Goal: Task Accomplishment & Management: Complete application form

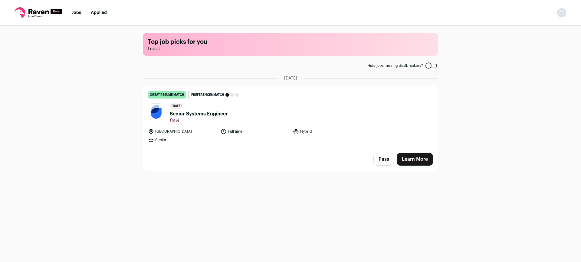
click at [195, 116] on span "Senior Systems Engineer" at bounding box center [199, 113] width 58 height 7
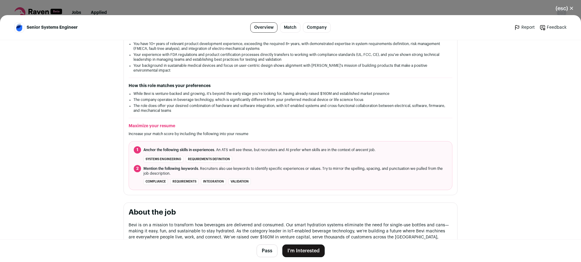
scroll to position [131, 0]
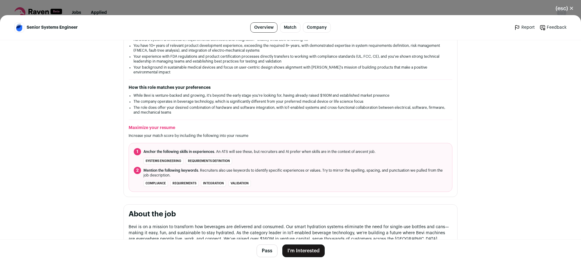
click at [309, 255] on button "I'm Interested" at bounding box center [303, 251] width 42 height 13
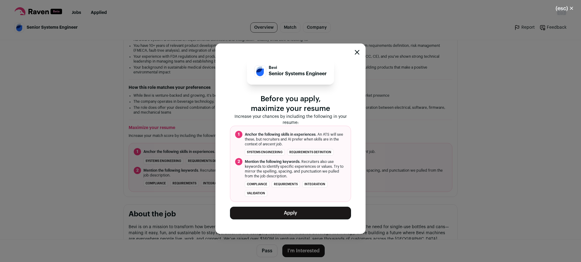
click at [292, 212] on button "Apply" at bounding box center [290, 213] width 121 height 13
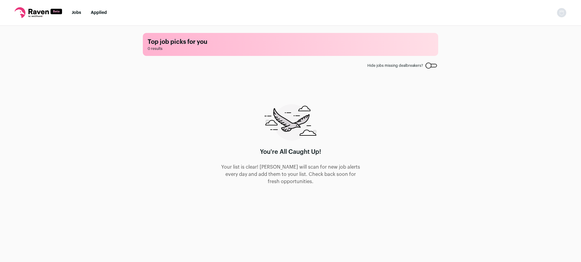
click at [435, 66] on div at bounding box center [430, 66] width 11 height 4
click at [425, 66] on label "Hide jobs missing dealbreakers?" at bounding box center [402, 65] width 70 height 5
click at [100, 12] on link "Applied" at bounding box center [99, 13] width 16 height 4
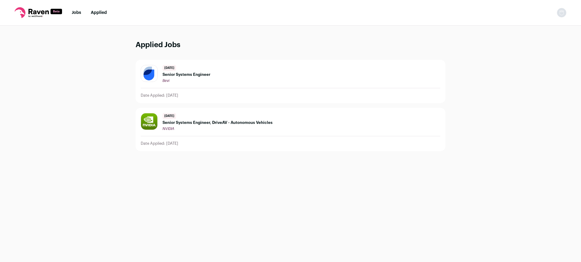
click at [236, 76] on div "[DATE] Senior Systems Engineer Bevi" at bounding box center [290, 74] width 299 height 18
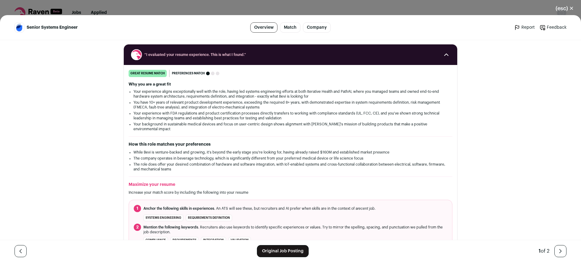
scroll to position [70, 0]
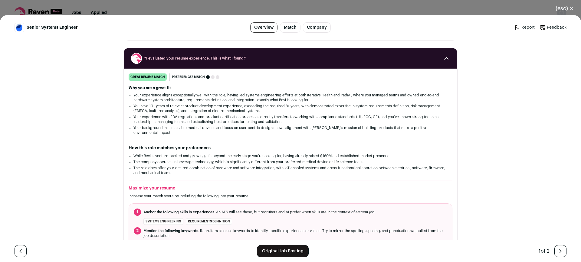
click at [572, 9] on button "(esc) ✕" at bounding box center [564, 8] width 33 height 13
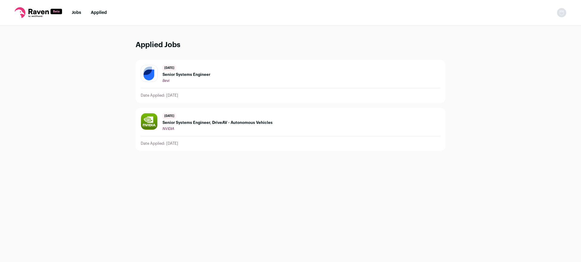
click at [77, 12] on link "Jobs" at bounding box center [76, 13] width 9 height 4
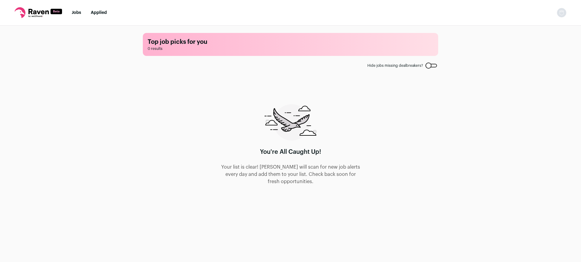
click at [434, 63] on label "Hide jobs missing dealbreakers?" at bounding box center [402, 65] width 70 height 5
click at [431, 64] on div at bounding box center [430, 66] width 11 height 4
